Goal: Information Seeking & Learning: Understand process/instructions

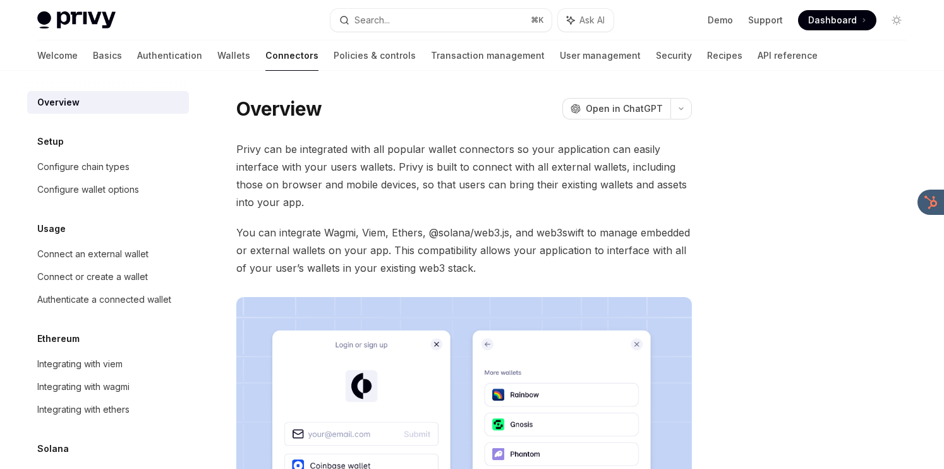
click at [459, 244] on span "You can integrate Wagmi, Viem, Ethers, @solana/web3.js, and web3swift to manage…" at bounding box center [464, 250] width 456 height 53
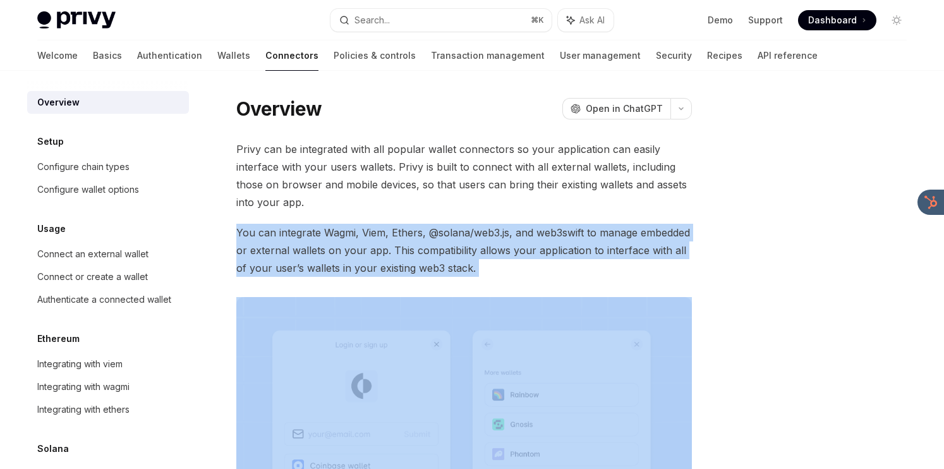
click at [459, 244] on span "You can integrate Wagmi, Viem, Ethers, @solana/web3.js, and web3swift to manage…" at bounding box center [464, 250] width 456 height 53
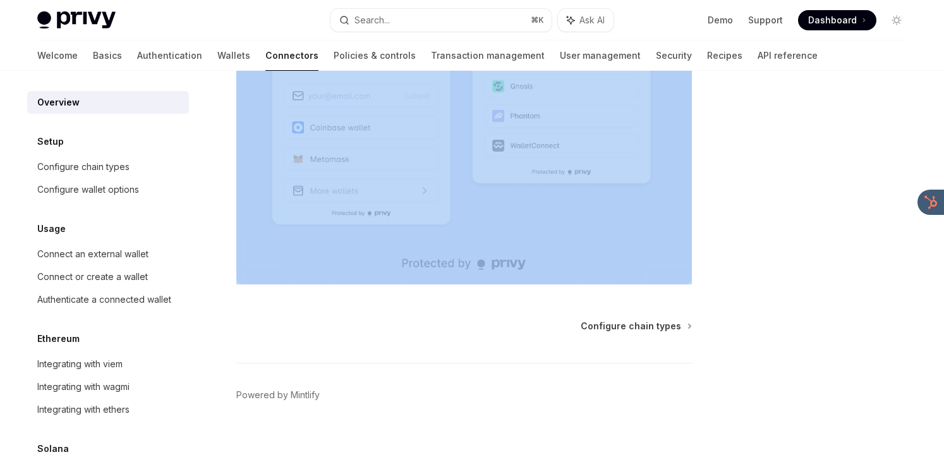
scroll to position [341, 0]
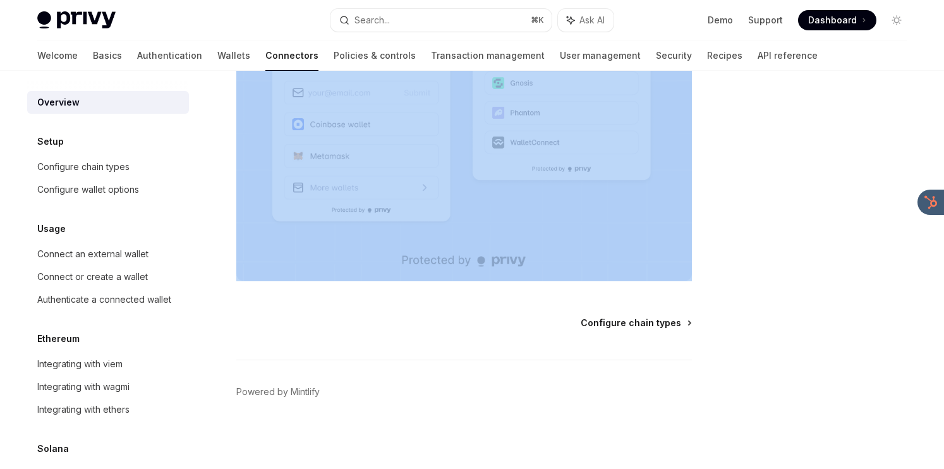
click at [603, 324] on span "Configure chain types" at bounding box center [631, 323] width 101 height 13
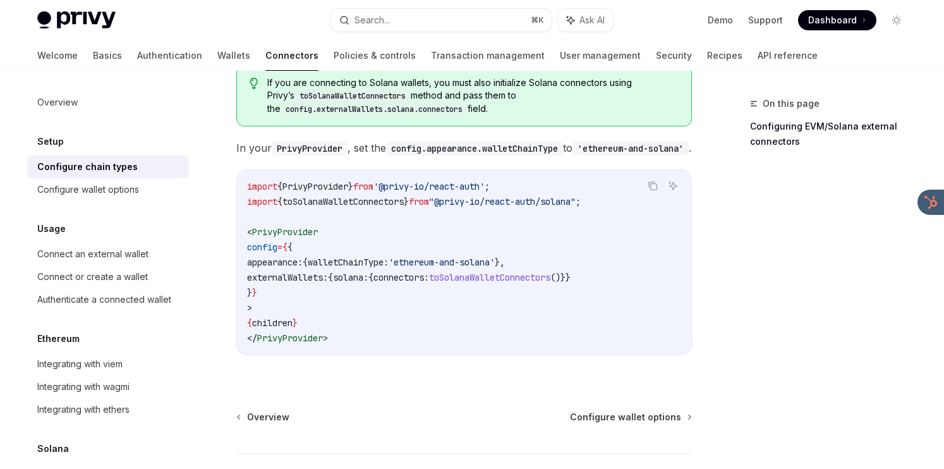
scroll to position [356, 0]
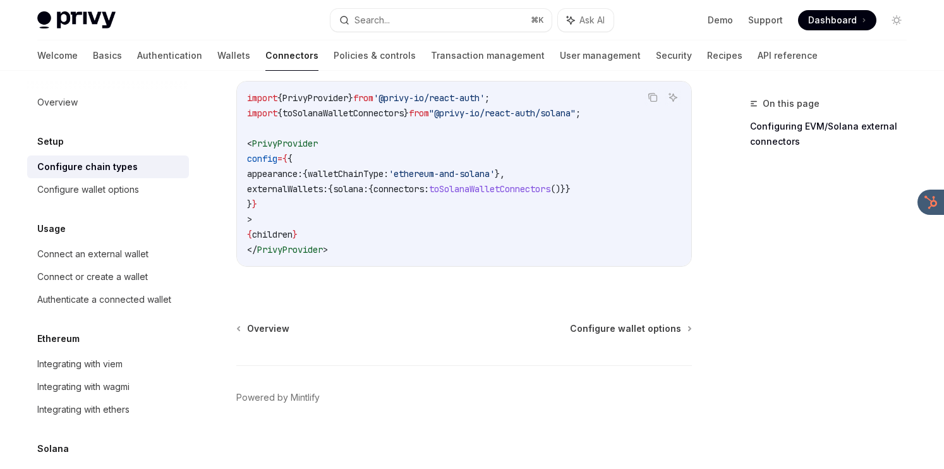
click at [602, 324] on span "Configure wallet options" at bounding box center [625, 328] width 111 height 13
type textarea "*"
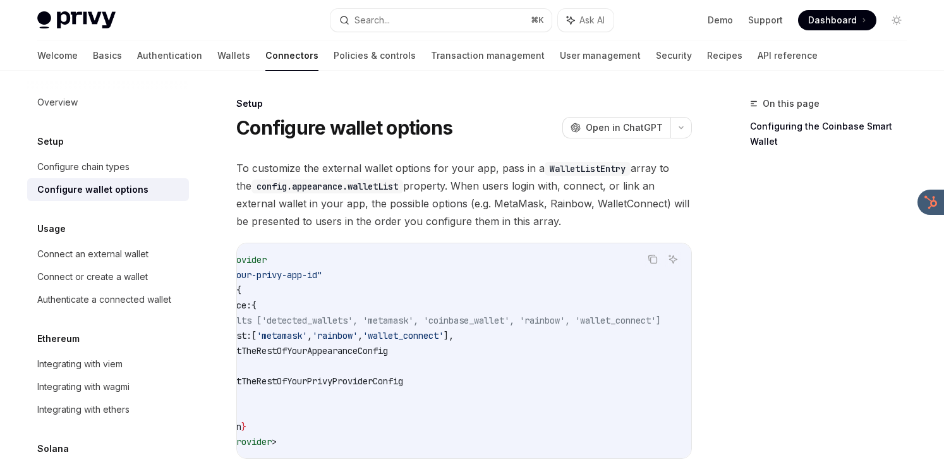
scroll to position [0, 106]
